Goal: Navigation & Orientation: Find specific page/section

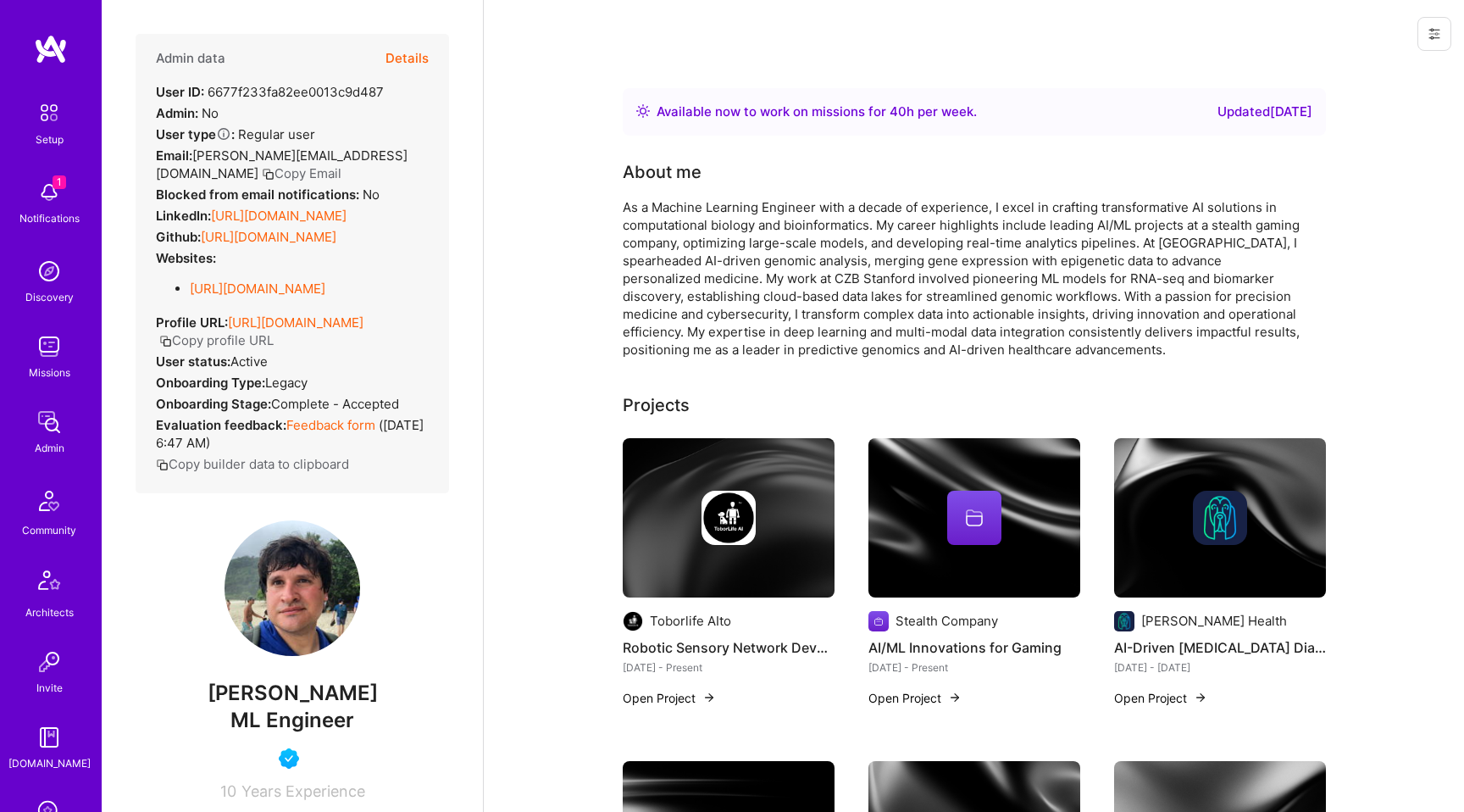
click at [1428, 34] on icon at bounding box center [1435, 34] width 14 height 14
click at [1396, 73] on button "Login as Maurizio" at bounding box center [1362, 72] width 179 height 43
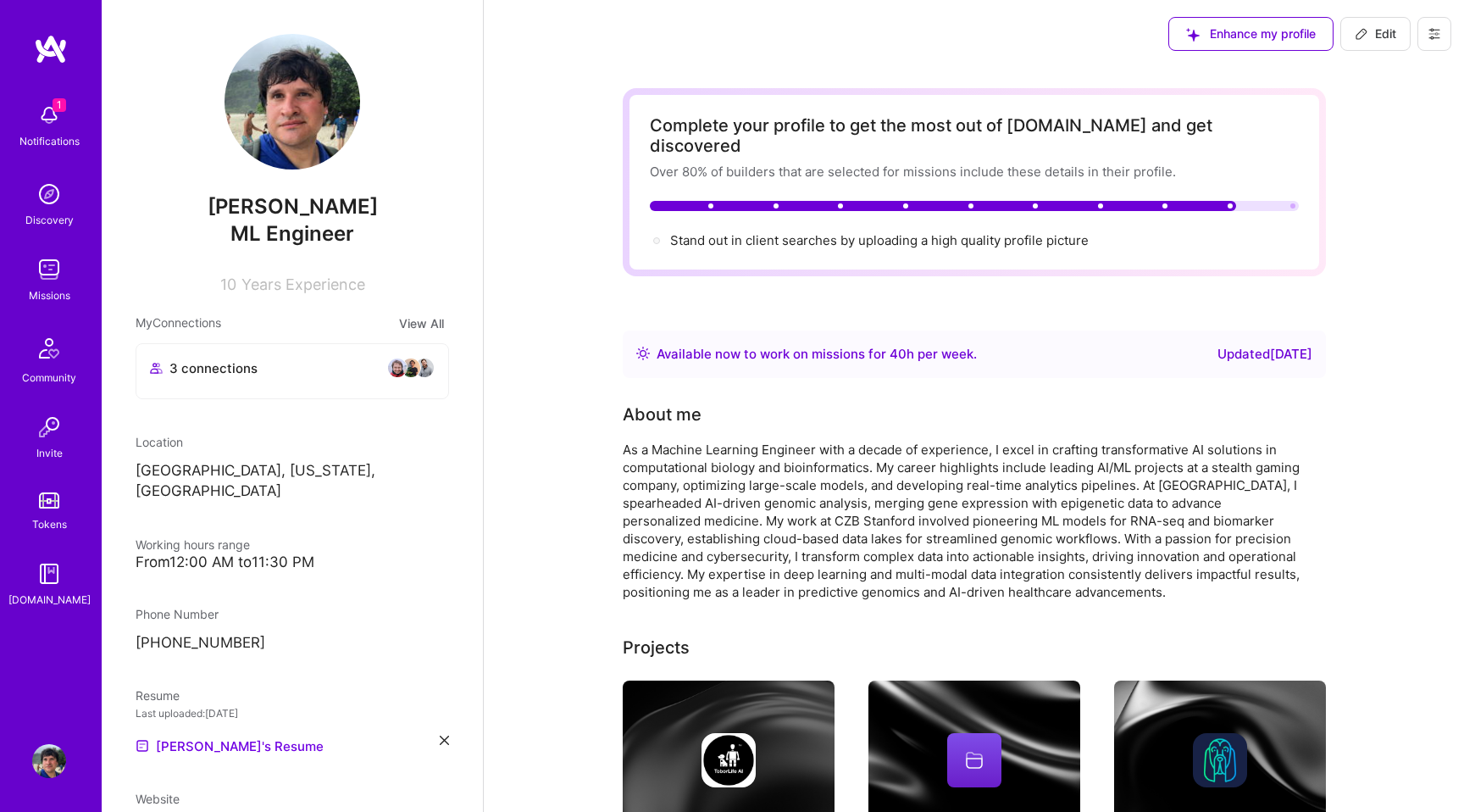
click at [55, 281] on img at bounding box center [49, 269] width 34 height 34
